Goal: Task Accomplishment & Management: Use online tool/utility

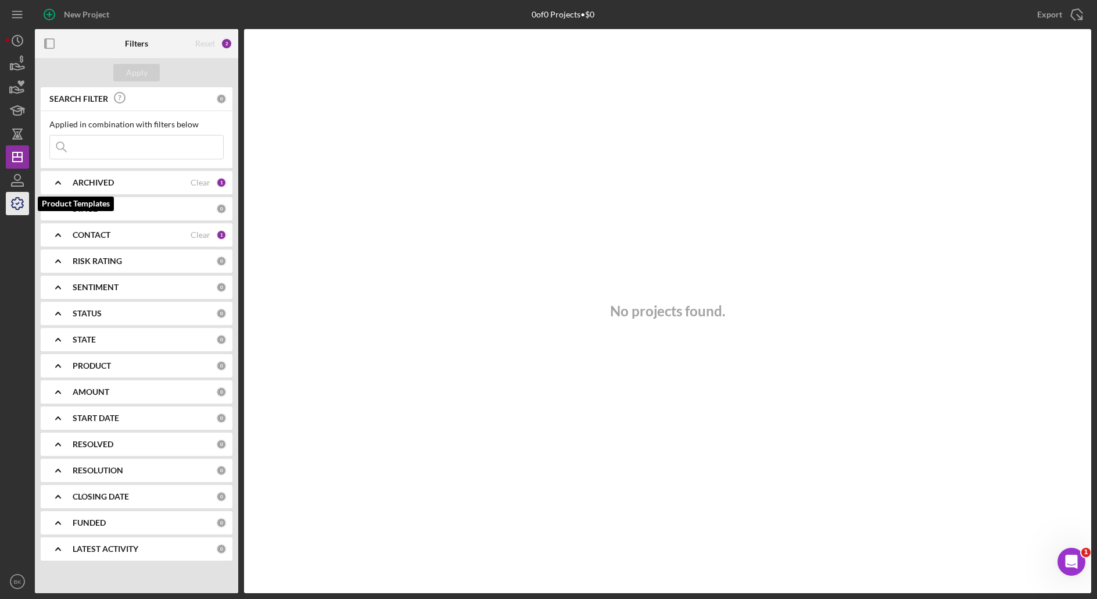
click at [17, 211] on icon "button" at bounding box center [17, 203] width 29 height 29
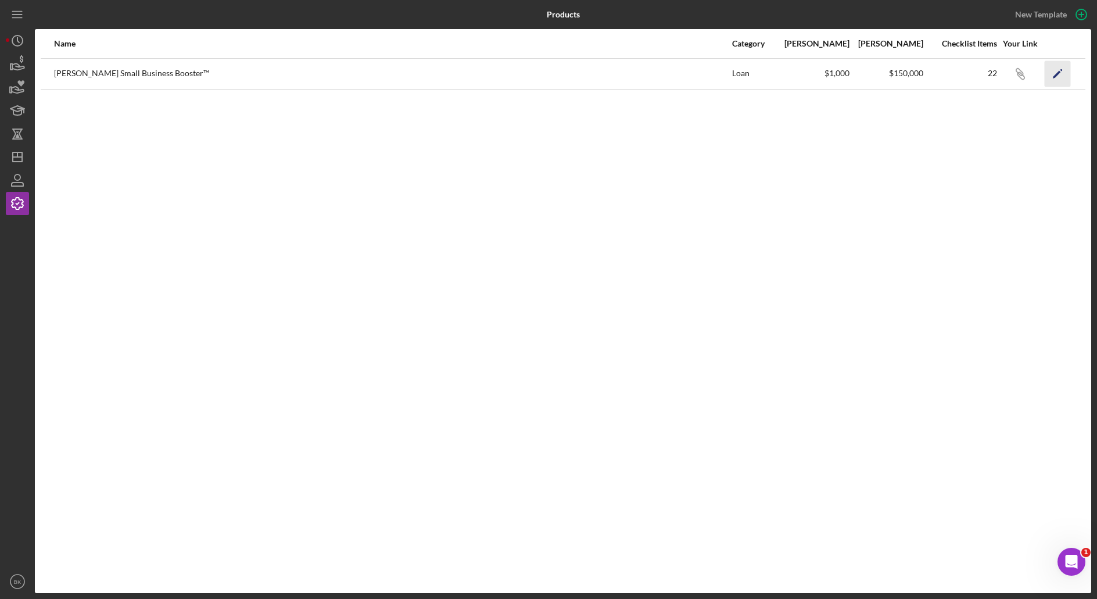
click at [1054, 75] on icon "Icon/Edit" at bounding box center [1058, 73] width 26 height 26
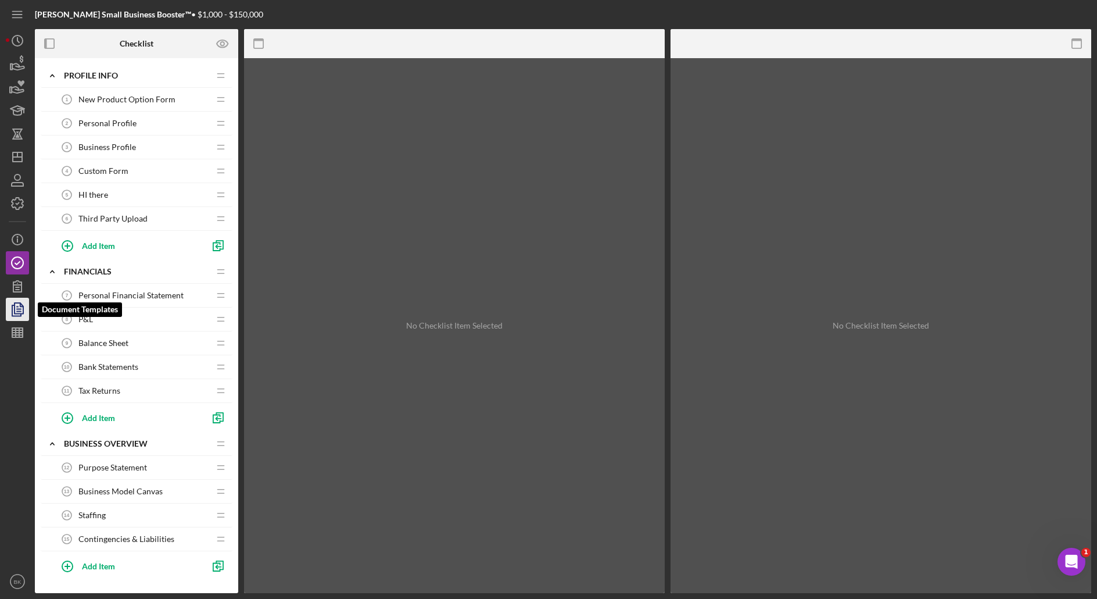
click at [16, 313] on icon "button" at bounding box center [17, 309] width 29 height 29
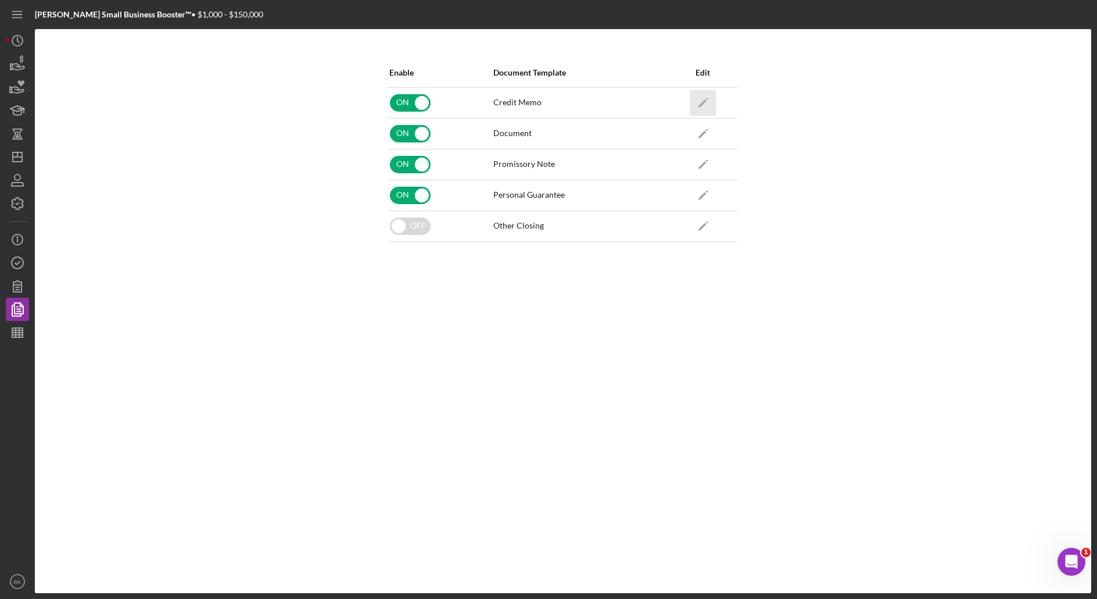
click at [707, 101] on icon "Icon/Edit" at bounding box center [703, 103] width 26 height 26
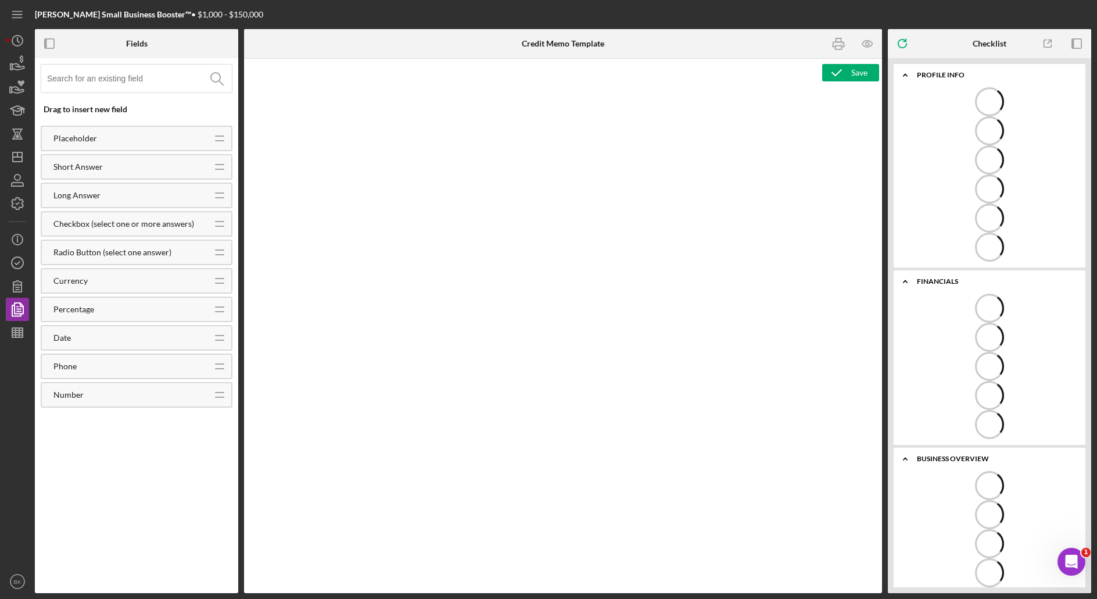
type textarea "<h1>Credit Memo</h1> <p><span id="e2e4ac84-c79b-407b-a845-d13cb1334624" class="…"
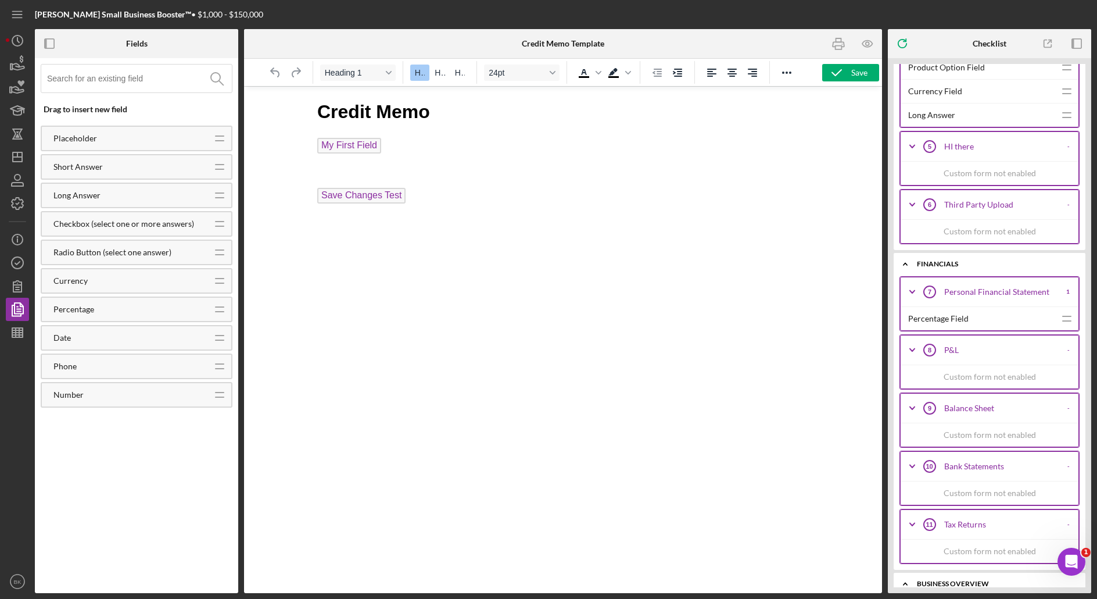
scroll to position [1260, 0]
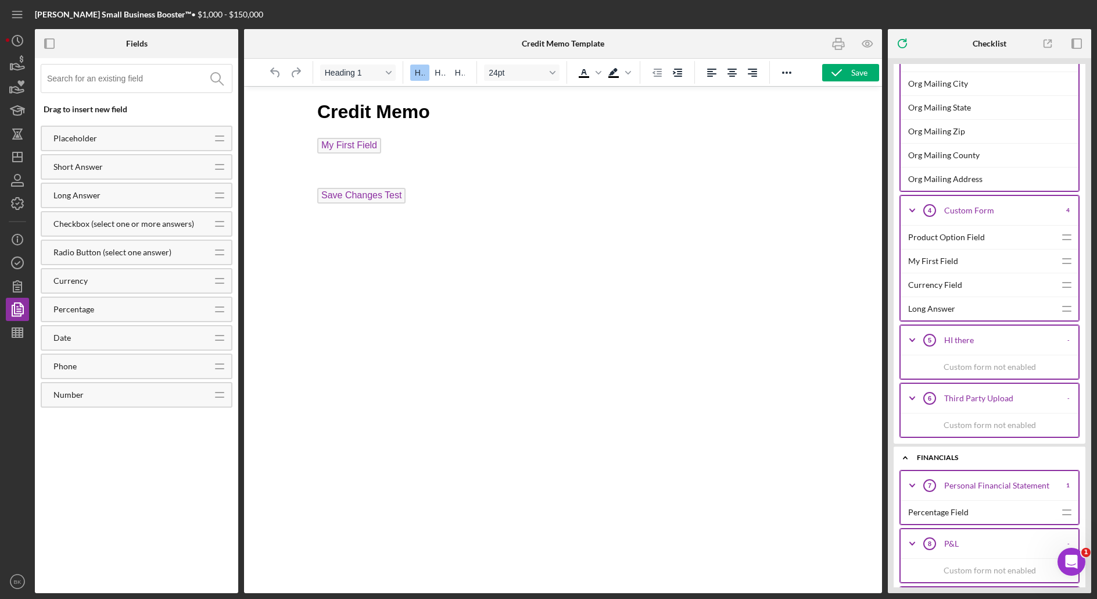
click at [1026, 236] on div "Product Option Field" at bounding box center [982, 237] width 147 height 23
click at [1026, 253] on div "My First Field" at bounding box center [982, 260] width 147 height 23
click at [16, 262] on icon "button" at bounding box center [17, 262] width 29 height 29
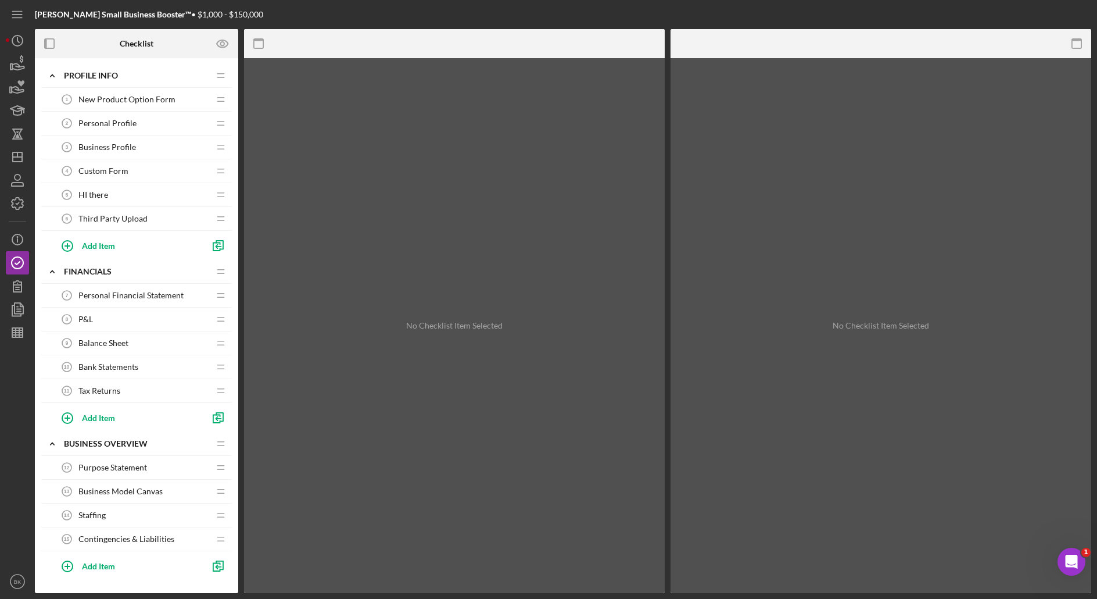
click at [98, 174] on span "Custom Form" at bounding box center [103, 170] width 50 height 9
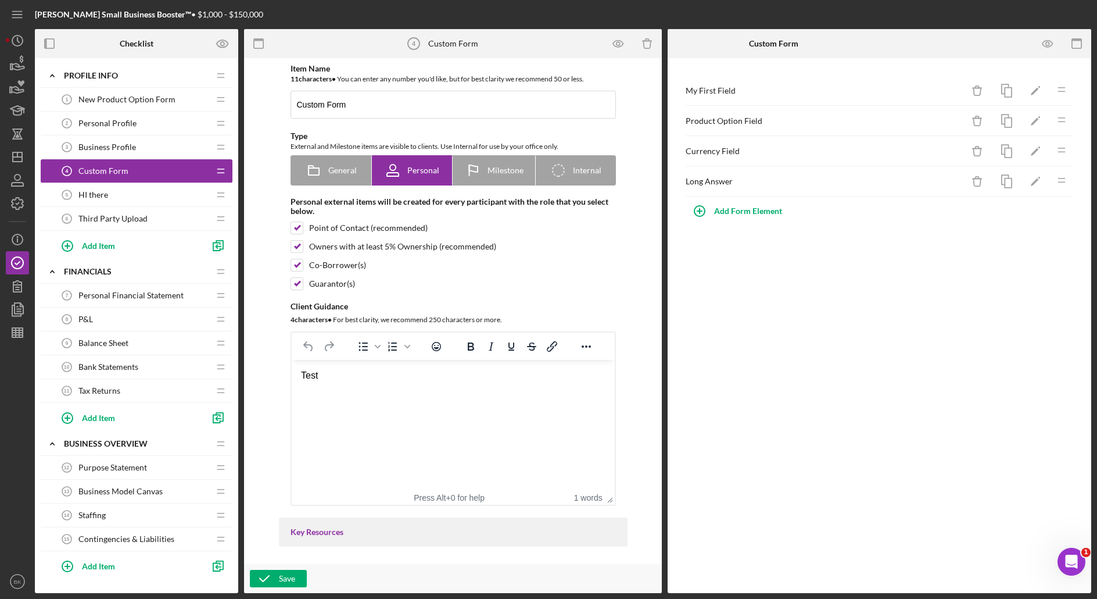
click at [890, 115] on div "Product Option Field Icon/Delete Icon/Edit Icon/Drag" at bounding box center [879, 121] width 389 height 30
click at [1061, 127] on icon "Icon/Drag" at bounding box center [1061, 119] width 23 height 23
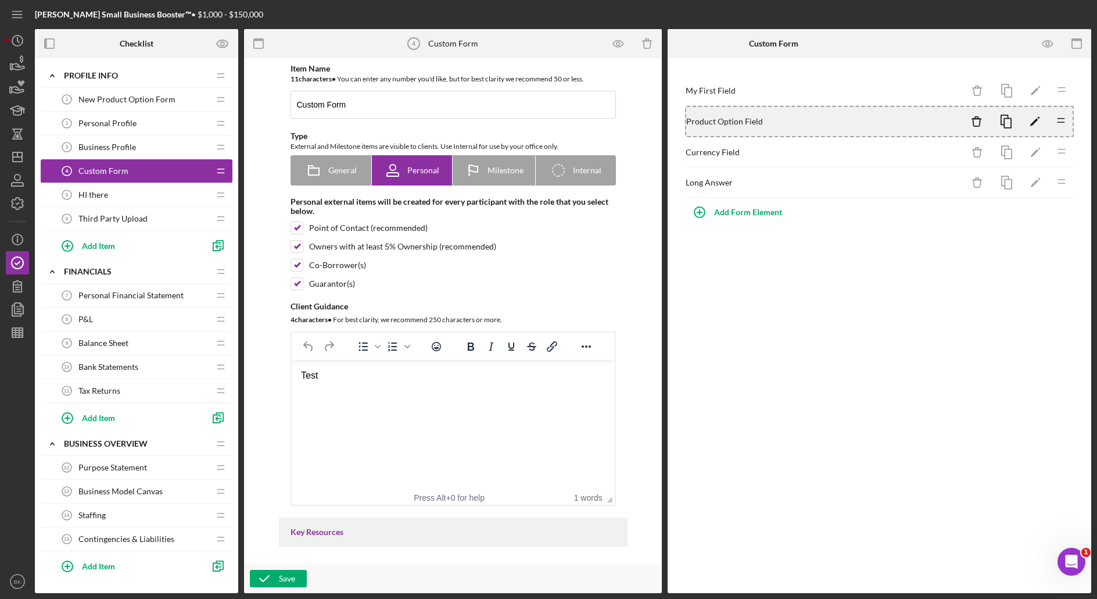
click at [1065, 155] on icon "Icon/Drag" at bounding box center [1061, 151] width 23 height 23
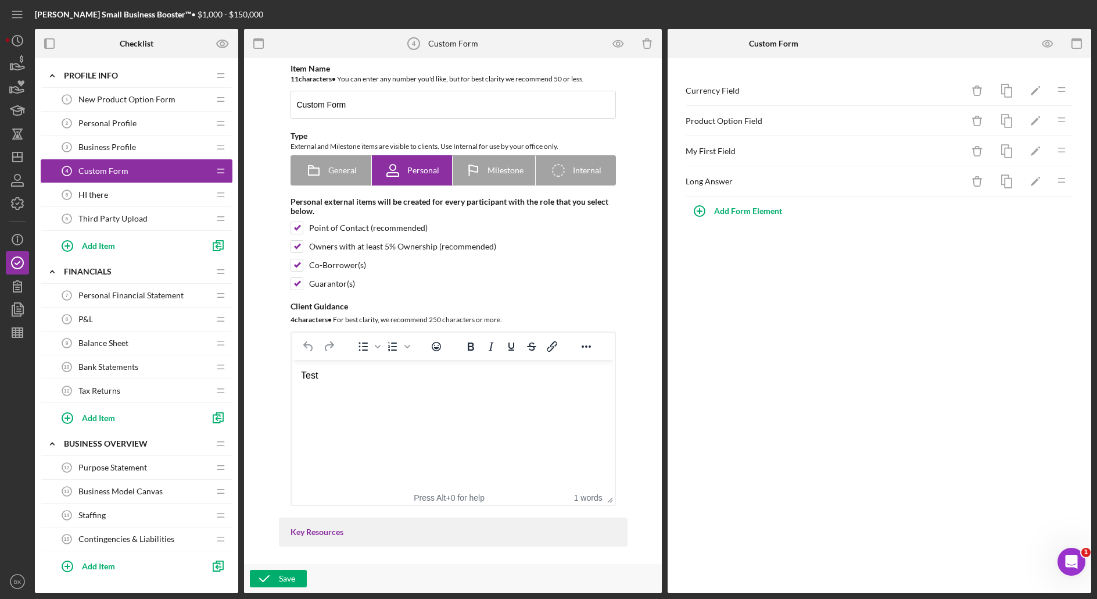
click at [1061, 93] on icon "Icon/Drag" at bounding box center [1061, 89] width 23 height 23
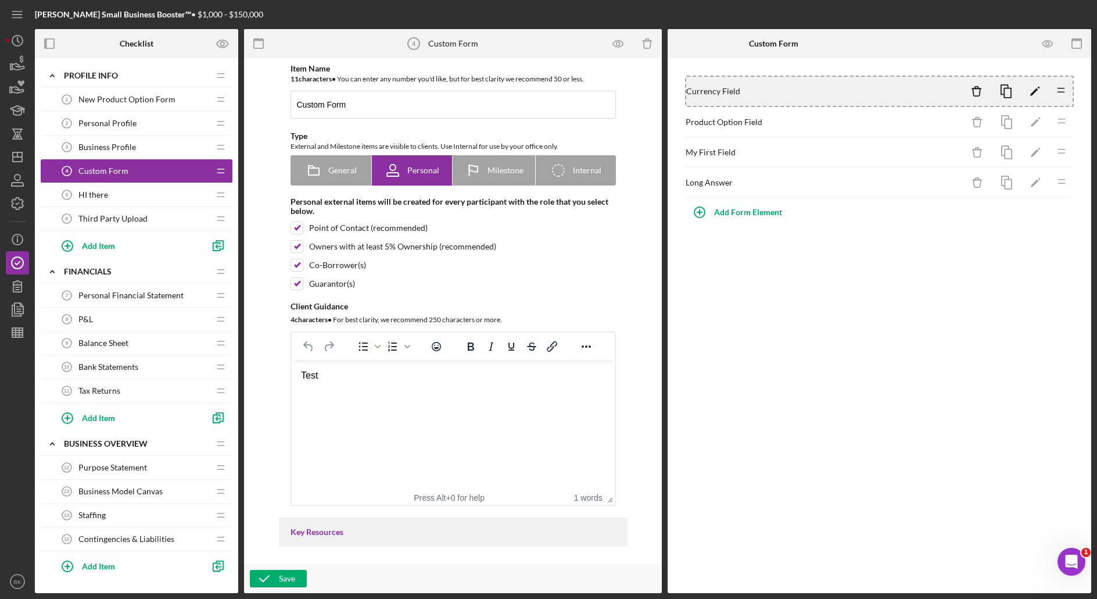
click at [1063, 123] on line at bounding box center [1061, 123] width 6 height 0
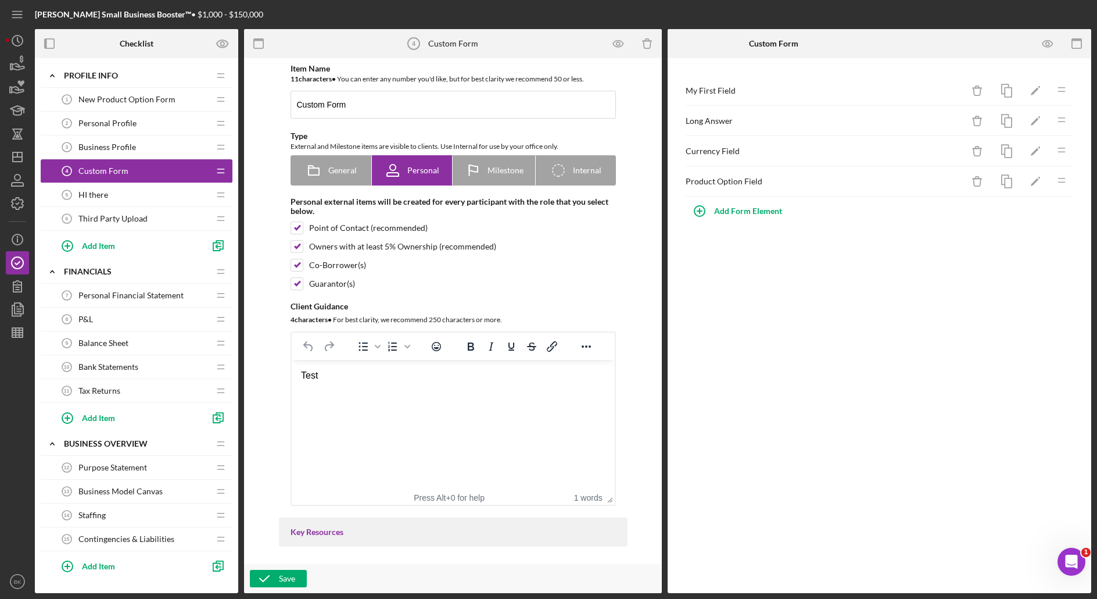
drag, startPoint x: 509, startPoint y: 63, endPoint x: 516, endPoint y: 66, distance: 8.1
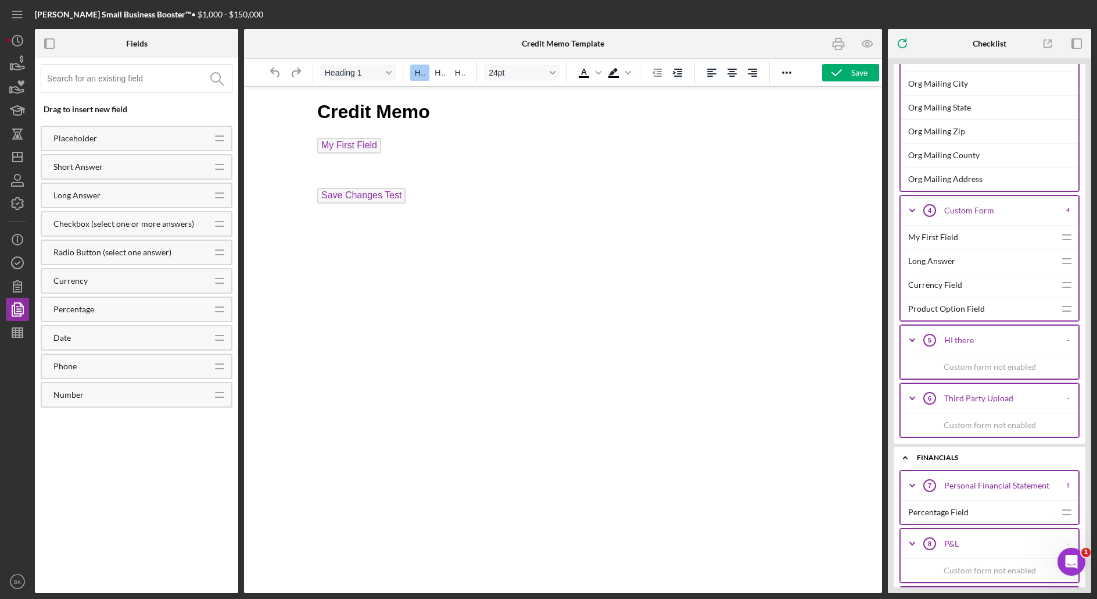
scroll to position [1356, 0]
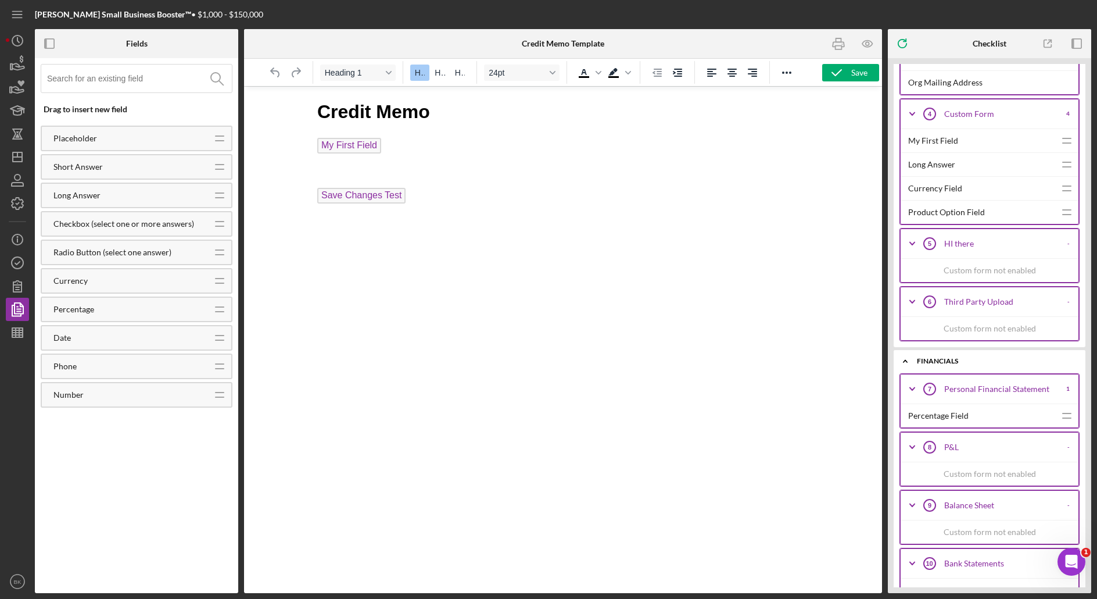
click at [1065, 140] on icon "Icon/Drag" at bounding box center [1067, 140] width 29 height 29
click at [1064, 162] on line at bounding box center [1067, 162] width 8 height 0
click at [1064, 141] on icon "Icon/Drag" at bounding box center [1067, 140] width 29 height 29
click at [1061, 171] on icon "Icon/Drag" at bounding box center [1067, 164] width 29 height 29
click at [1066, 143] on line at bounding box center [1067, 143] width 8 height 0
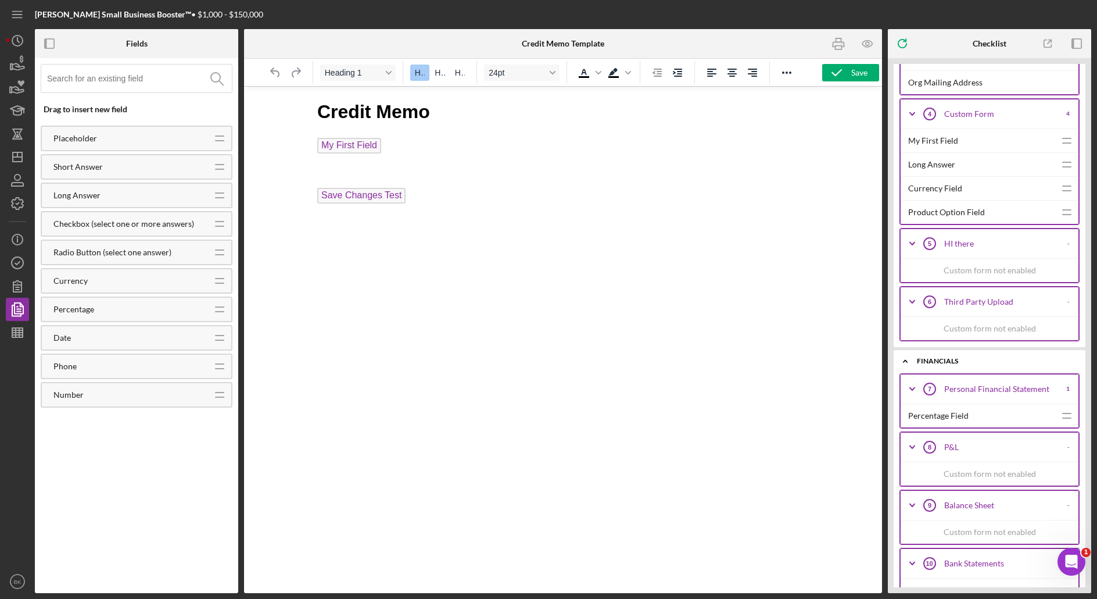
click at [1063, 174] on icon "Icon/Drag" at bounding box center [1067, 188] width 29 height 29
click at [1063, 138] on line at bounding box center [1067, 138] width 8 height 0
drag, startPoint x: 1062, startPoint y: 166, endPoint x: 1063, endPoint y: 159, distance: 7.0
click at [1062, 165] on icon "Icon/Drag" at bounding box center [1067, 164] width 29 height 29
click at [1064, 137] on icon "Icon/Drag" at bounding box center [1067, 140] width 29 height 29
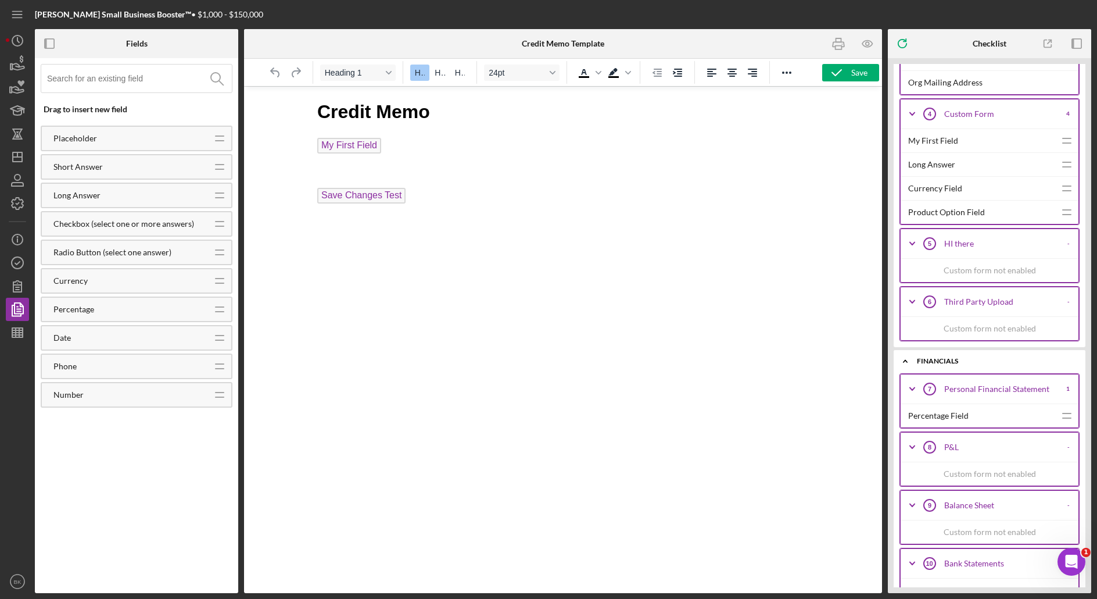
click at [1065, 171] on icon "Icon/Drag" at bounding box center [1067, 164] width 29 height 29
drag, startPoint x: 1065, startPoint y: 207, endPoint x: 1065, endPoint y: 221, distance: 14.0
click at [1065, 208] on icon "Icon/Drag" at bounding box center [1067, 212] width 29 height 29
drag, startPoint x: 1064, startPoint y: 197, endPoint x: 1064, endPoint y: 180, distance: 17.4
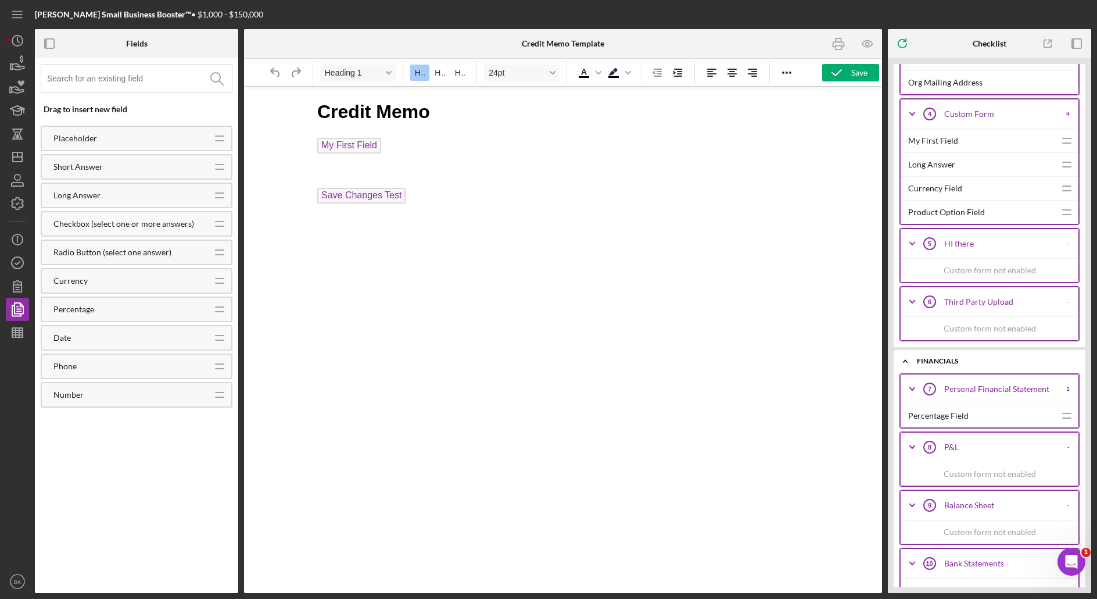
click at [1064, 195] on icon "Icon/Drag" at bounding box center [1067, 188] width 29 height 29
drag, startPoint x: 1064, startPoint y: 179, endPoint x: 1064, endPoint y: 171, distance: 7.6
click at [1064, 175] on icon "Icon/Drag" at bounding box center [1067, 188] width 29 height 29
click at [1064, 151] on icon "Icon/Drag" at bounding box center [1067, 164] width 29 height 29
click at [1064, 138] on line at bounding box center [1067, 138] width 8 height 0
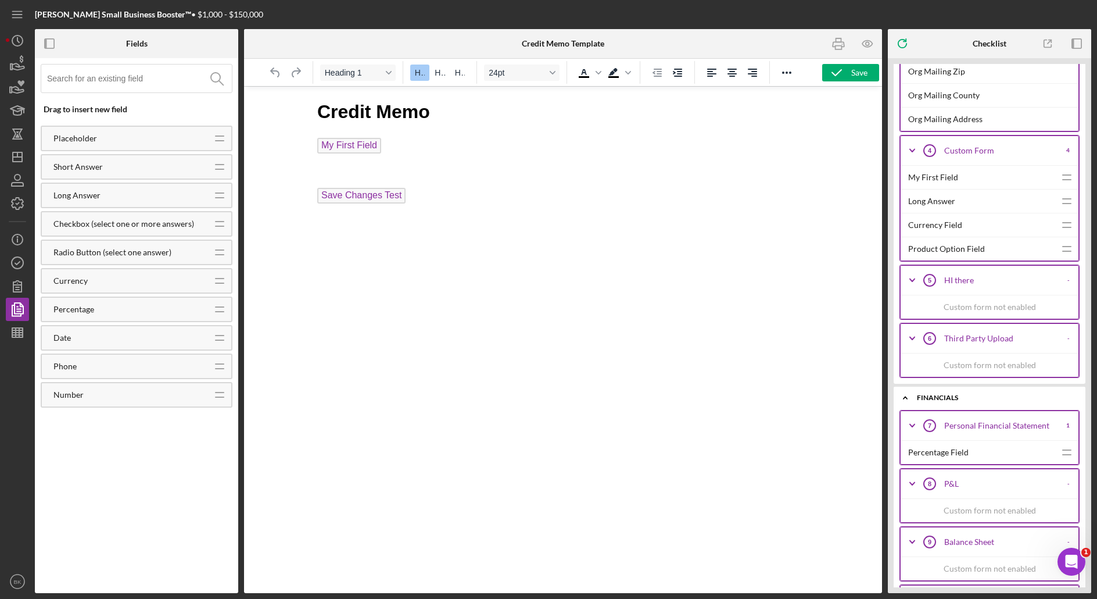
scroll to position [1222, 0]
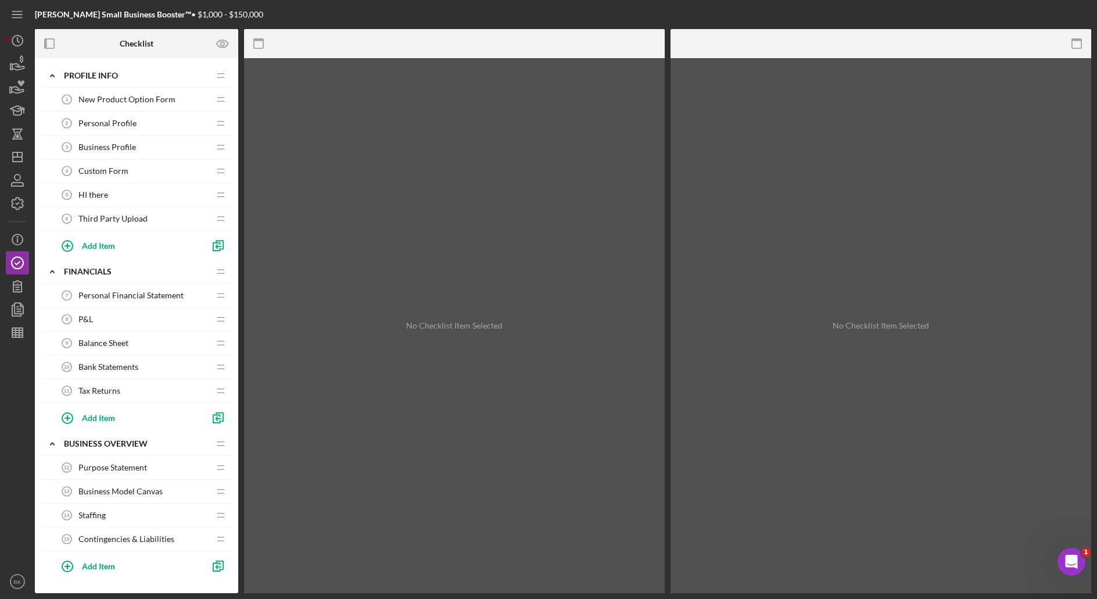
drag, startPoint x: 377, startPoint y: 109, endPoint x: 688, endPoint y: 196, distance: 323.5
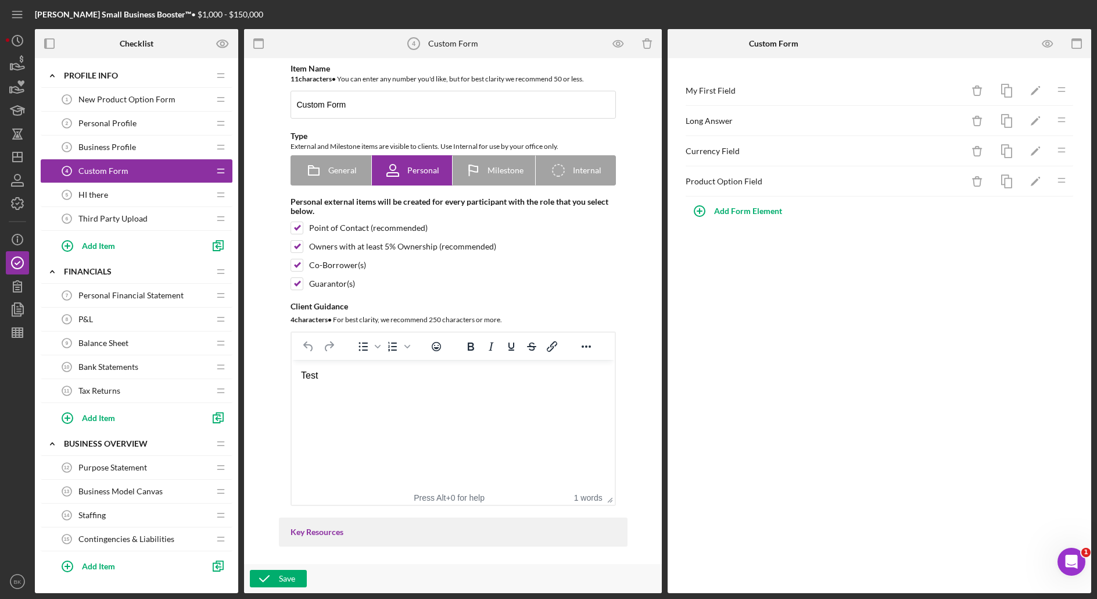
drag, startPoint x: 682, startPoint y: 105, endPoint x: 688, endPoint y: 95, distance: 11.3
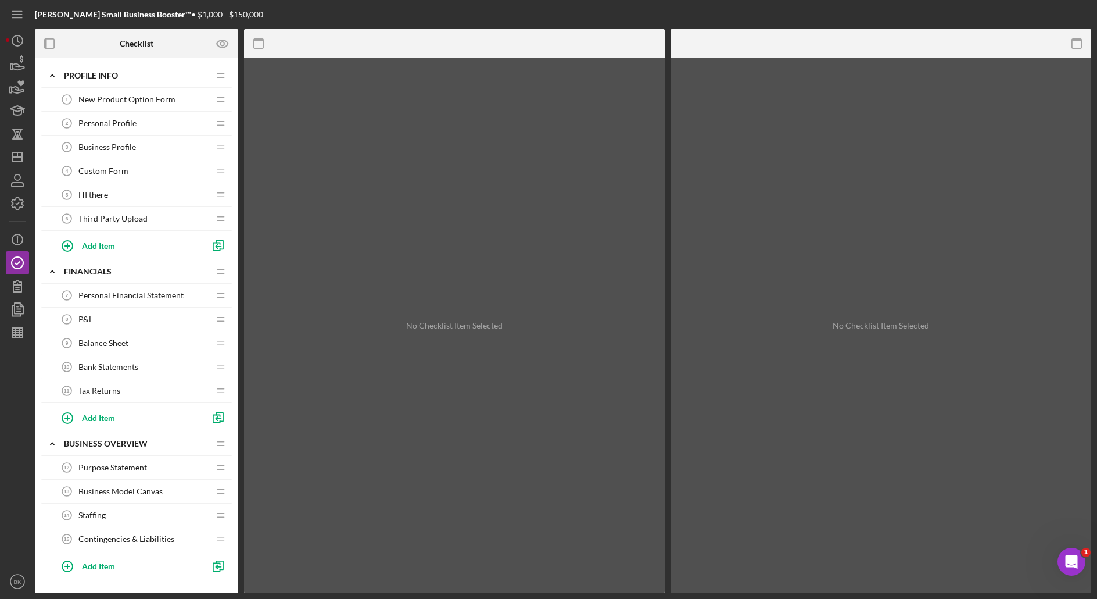
drag, startPoint x: 863, startPoint y: 163, endPoint x: 874, endPoint y: 158, distance: 12.7
